Goal: Task Accomplishment & Management: Manage account settings

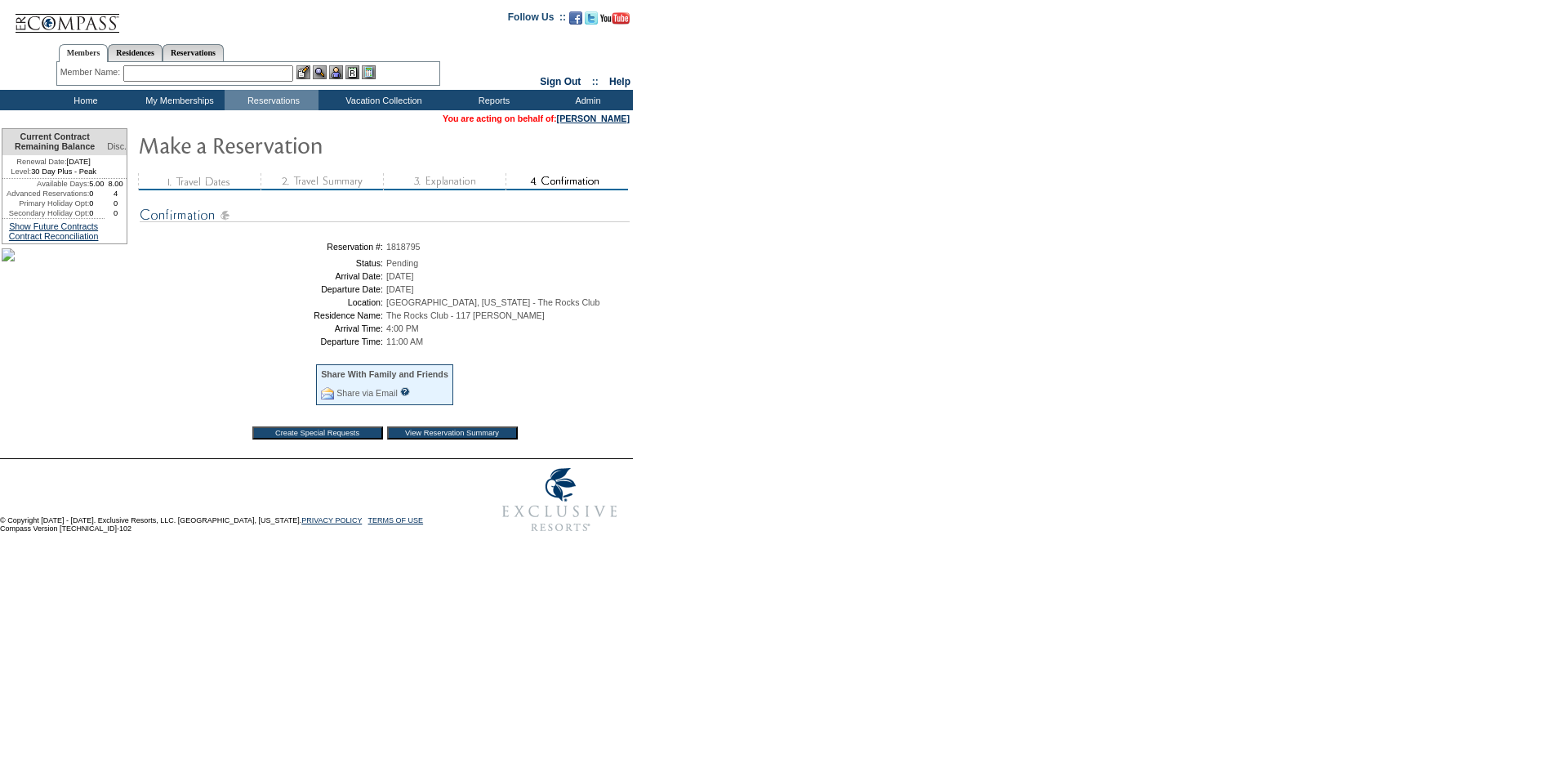
drag, startPoint x: 433, startPoint y: 249, endPoint x: 389, endPoint y: 255, distance: 44.4
click at [389, 255] on table "Reservation #: 1818795 Status: Pending Arrival Date: [DATE] Departure Date: [DA…" at bounding box center [385, 342] width 490 height 208
copy tr "1818795"
click at [208, 48] on link "Reservations" at bounding box center [193, 52] width 62 height 17
click at [162, 71] on input "text" at bounding box center [155, 74] width 72 height 17
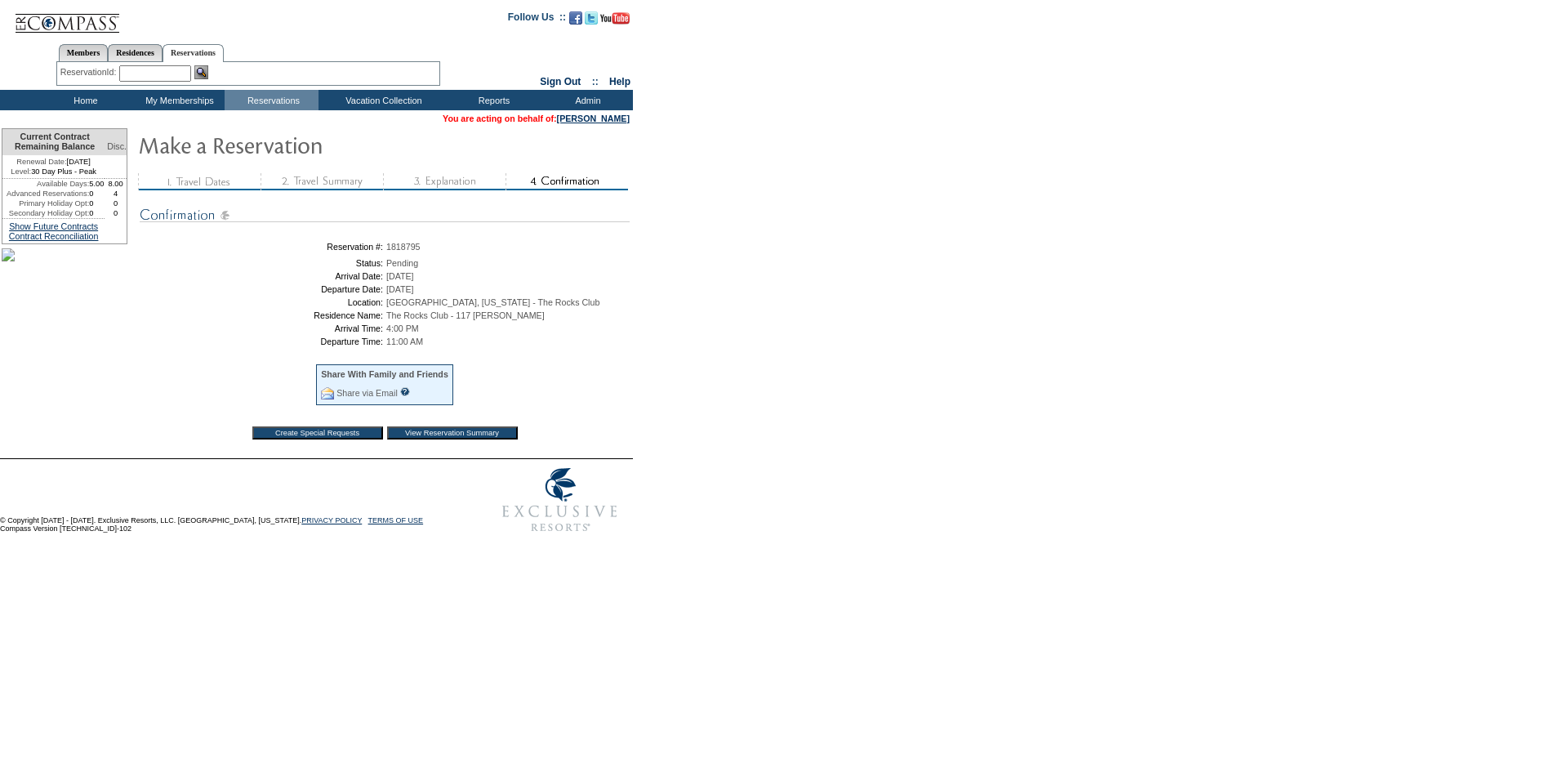
paste input "1818795"
click at [204, 69] on img at bounding box center [201, 72] width 14 height 14
type input "1818795"
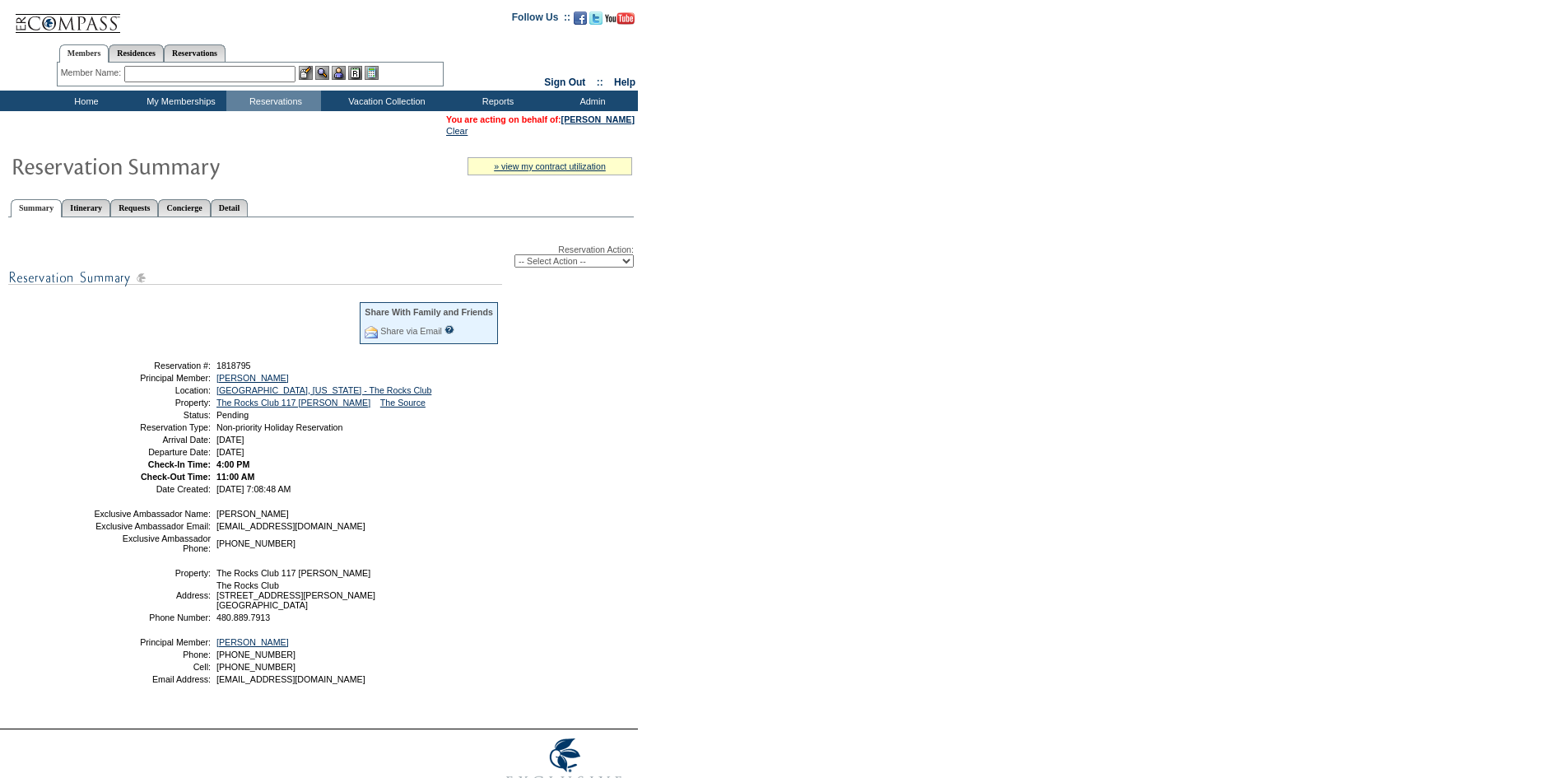
click at [551, 257] on div "Reservation Action: -- Select Action -- Modify Reservation Dates Modify Reserva…" at bounding box center [321, 256] width 626 height 23
click at [551, 263] on select "-- Select Action -- Modify Reservation Dates Modify Reservation Cost Modify Occ…" at bounding box center [574, 261] width 119 height 13
select select "ConfirmRes"
click at [515, 257] on select "-- Select Action -- Modify Reservation Dates Modify Reservation Cost Modify Occ…" at bounding box center [574, 261] width 119 height 13
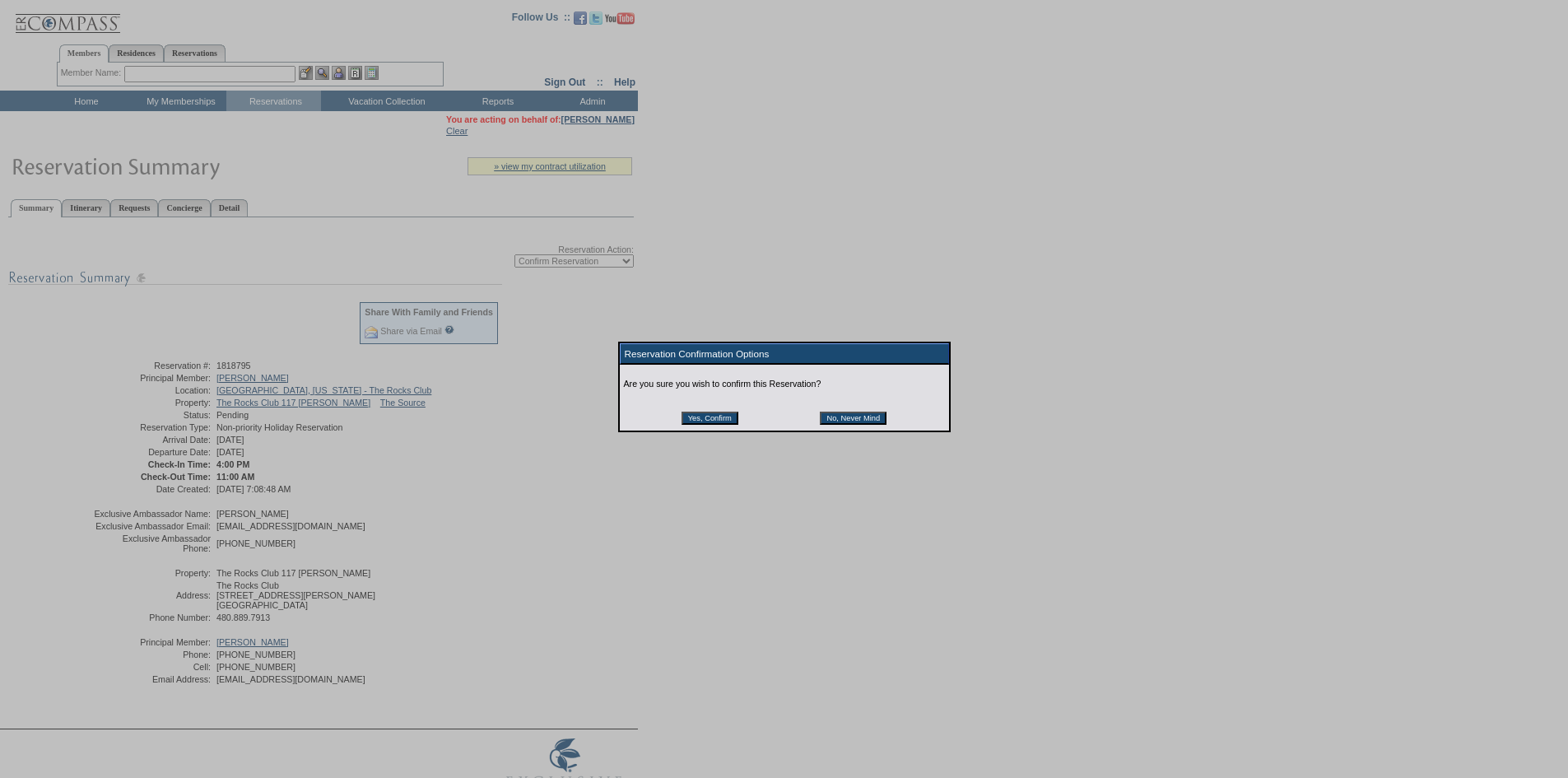
click at [718, 420] on input "Yes, Confirm" at bounding box center [710, 418] width 56 height 13
